Goal: Find specific page/section: Find specific page/section

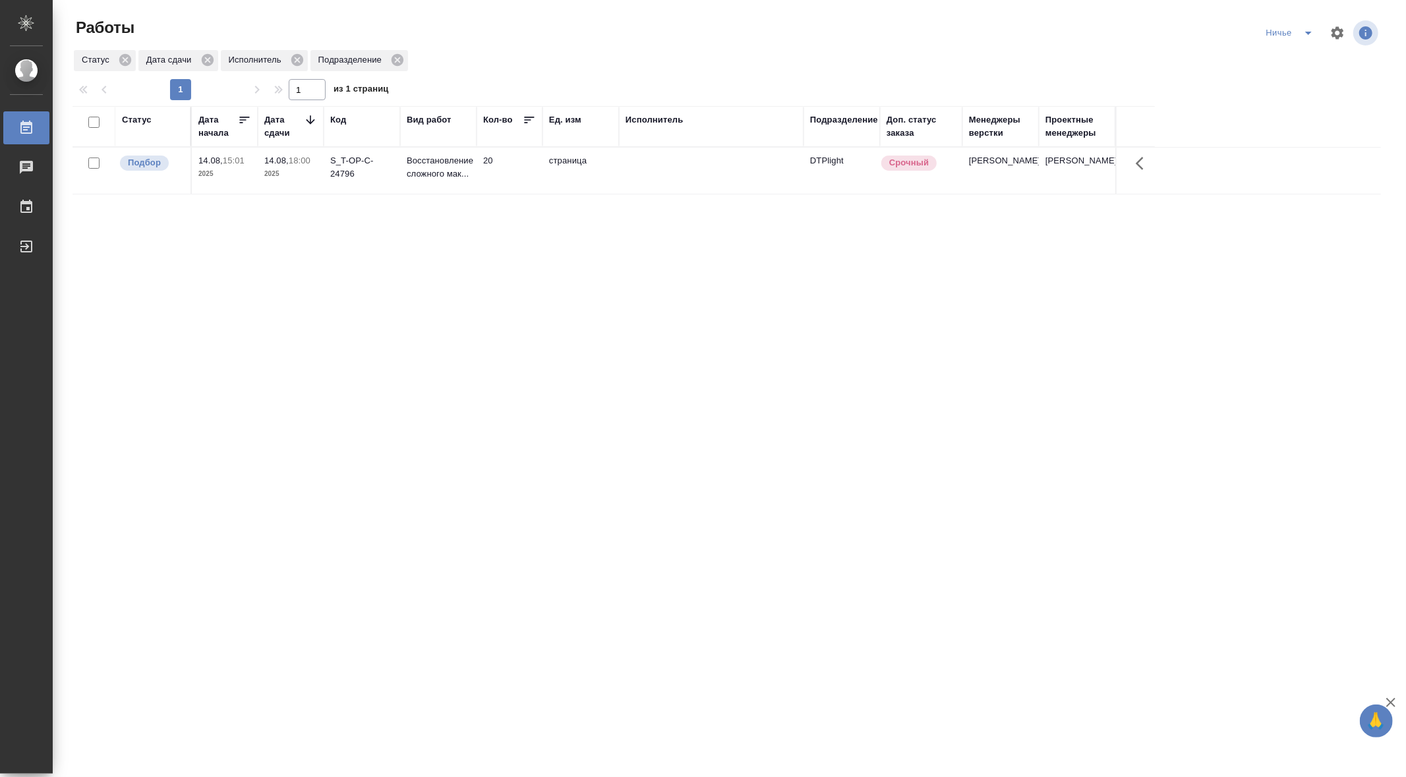
click at [1307, 35] on icon "split button" at bounding box center [1309, 33] width 16 height 16
click at [1280, 55] on li "[PERSON_NAME]" at bounding box center [1308, 59] width 94 height 21
